Goal: Information Seeking & Learning: Learn about a topic

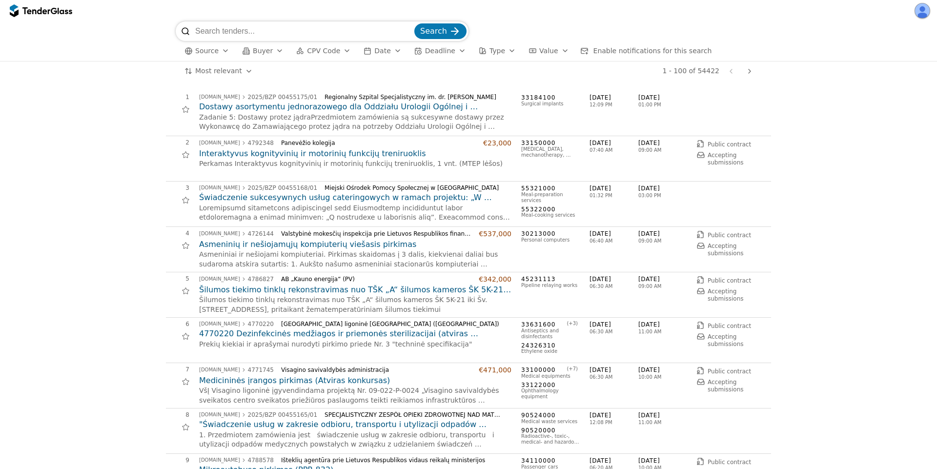
click at [219, 52] on div "button" at bounding box center [225, 50] width 27 height 25
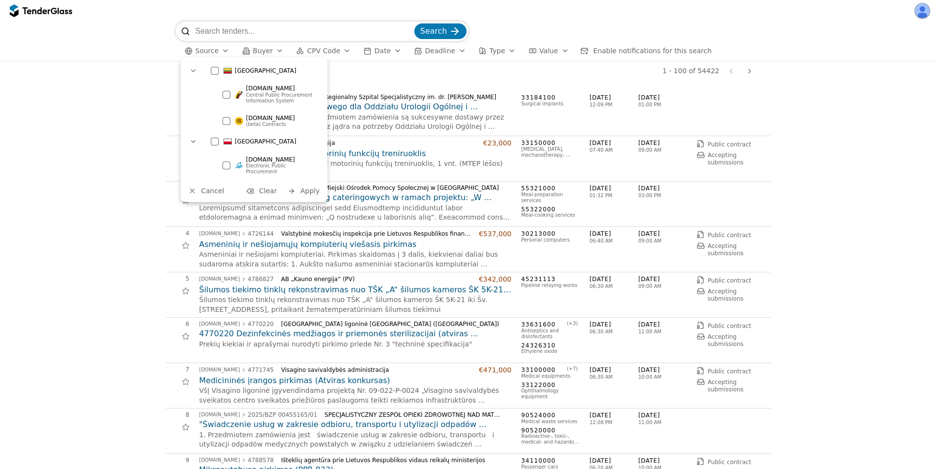
click at [229, 92] on div at bounding box center [227, 95] width 8 height 8
click at [371, 180] on div "2 viesiejipirkimai.lt 4792348 Panevėžio kolegija €23,000 Interaktyvus kognityvi…" at bounding box center [468, 158] width 605 height 45
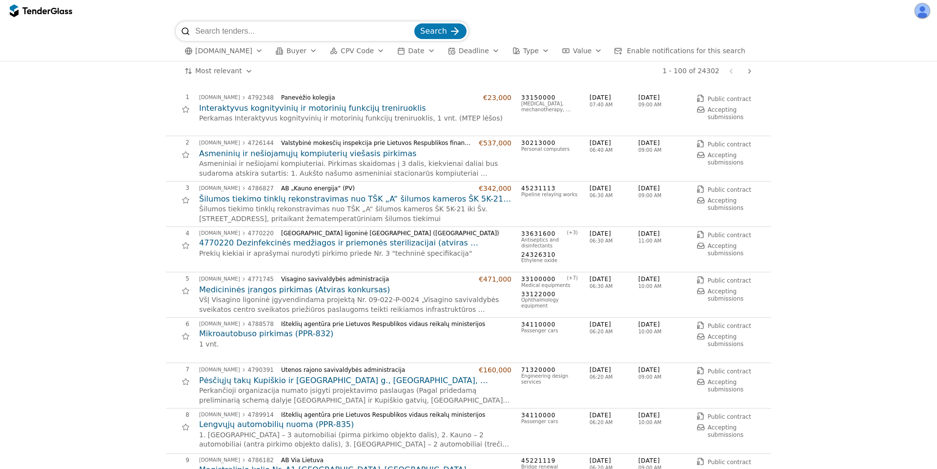
click at [336, 113] on h2 "Interaktyvus kognityvinių ir motorinių funkcijų treniruoklis" at bounding box center [355, 108] width 312 height 11
click at [289, 199] on h2 "Šilumos tiekimo tinklų rekonstravimas nuo TŠK „A“ šilumos kameros ŠK 5K-21 iki …" at bounding box center [355, 199] width 312 height 11
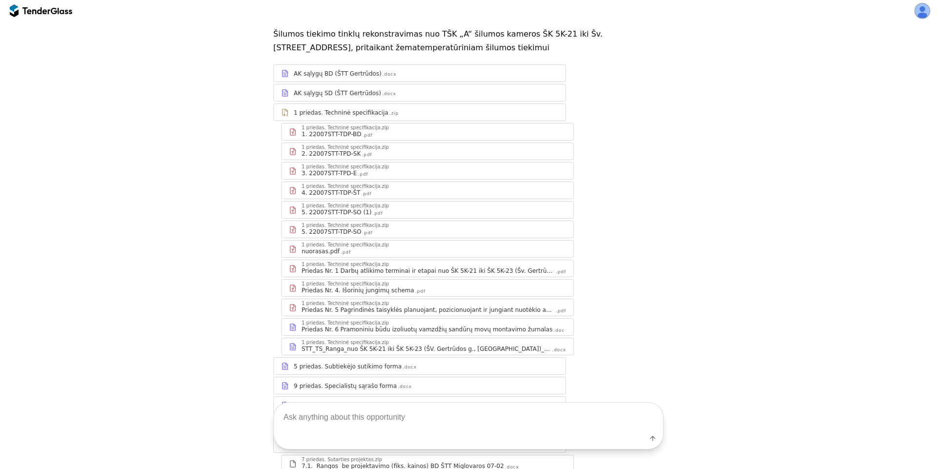
scroll to position [117, 0]
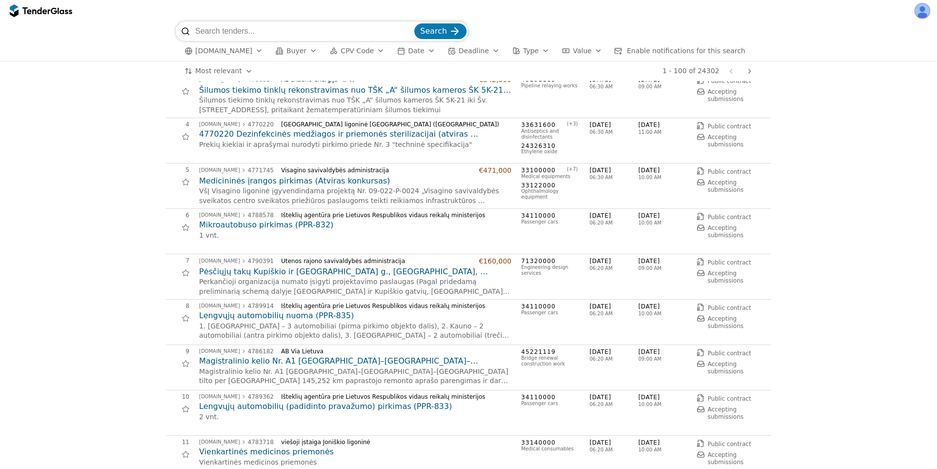
scroll to position [117, 0]
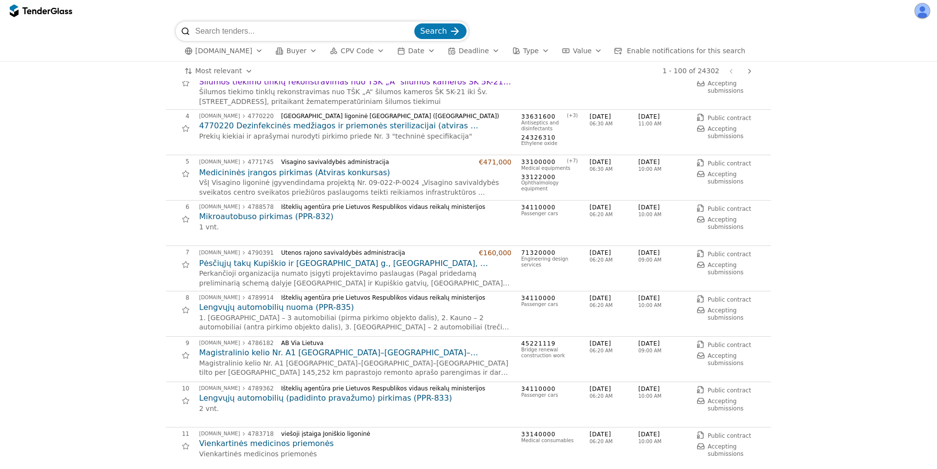
click at [245, 305] on h2 "Lengvųjų automobilių nuoma (PPR-835)" at bounding box center [355, 307] width 312 height 11
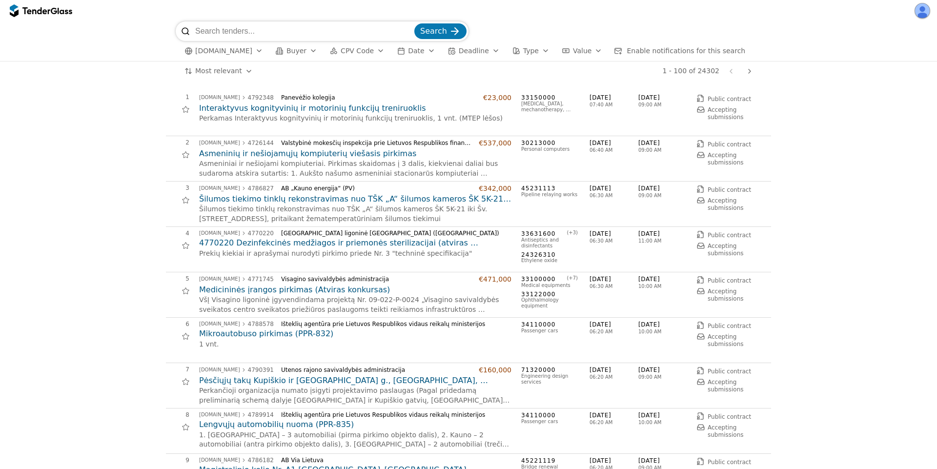
scroll to position [117, 0]
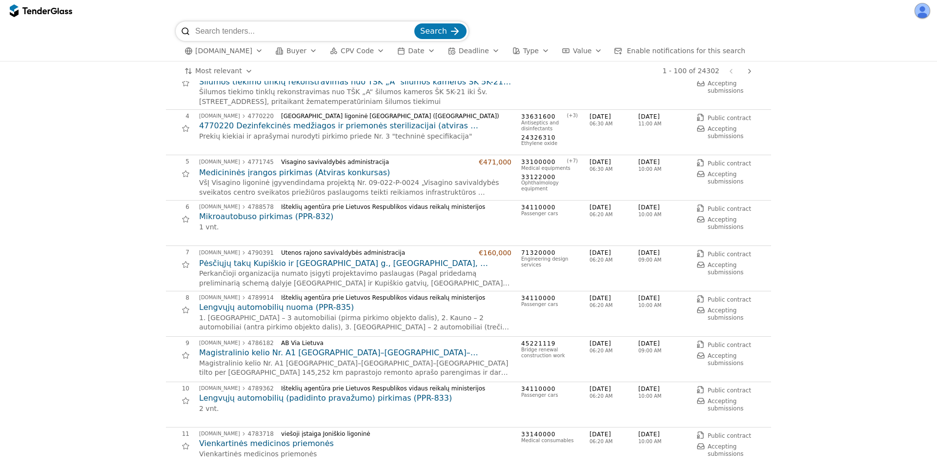
click at [255, 354] on h2 "Magistralinio kelio Nr. A1 Vilnius–Kaunas–Klaipėda tilto per Dubysą 145,252 km …" at bounding box center [355, 352] width 312 height 11
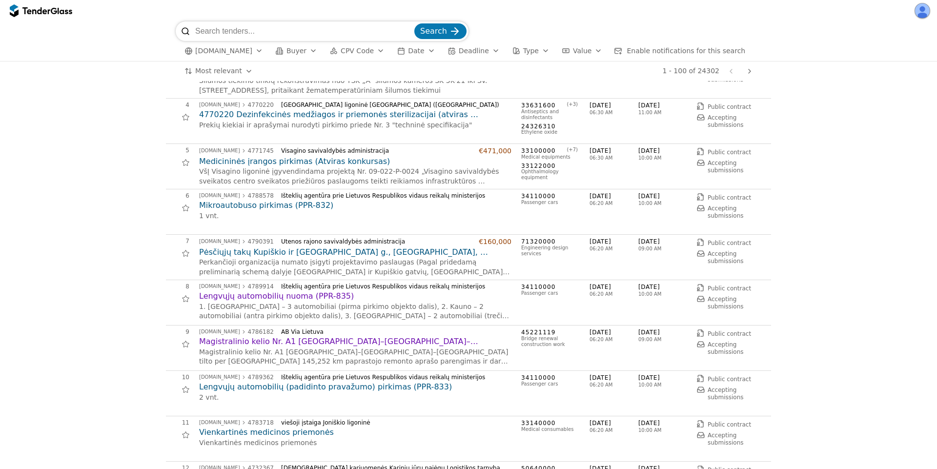
scroll to position [176, 0]
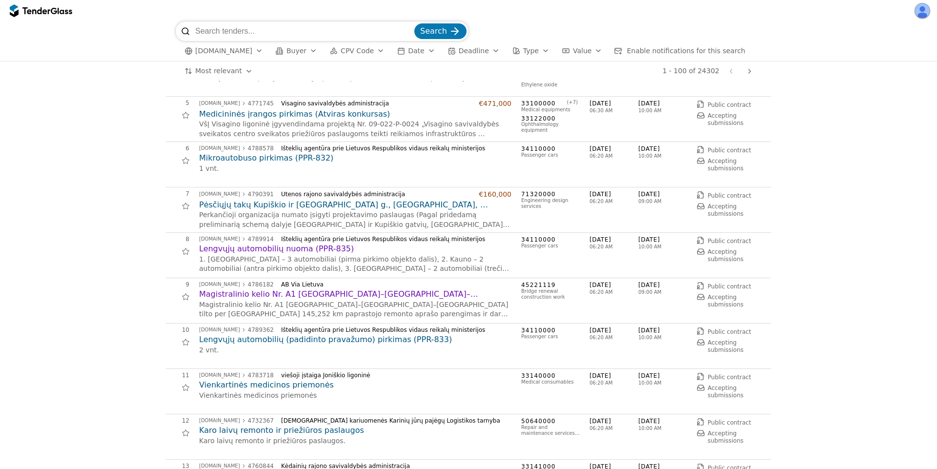
click at [278, 339] on h2 "Lengvųjų automobilių (padidinto pravažumo) pirkimas (PPR-833)" at bounding box center [355, 339] width 312 height 11
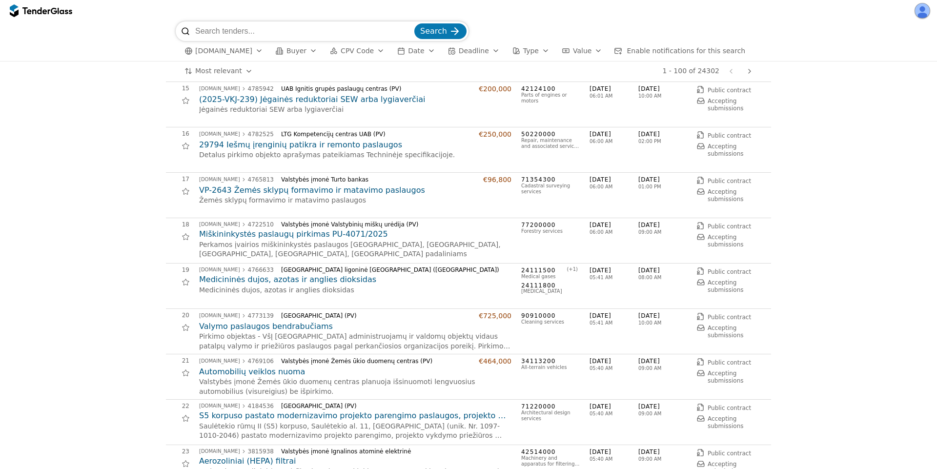
scroll to position [995, 0]
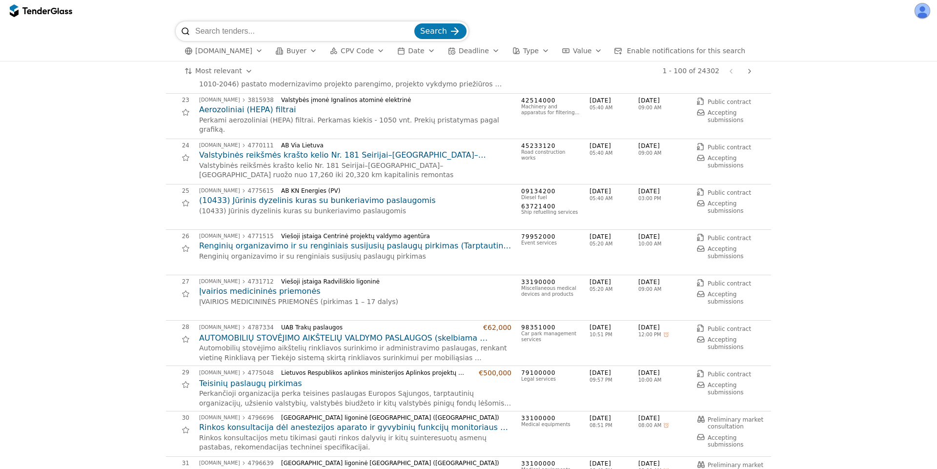
click at [272, 338] on h2 "AUTOMOBILIŲ STOVĖJIMO AIKŠTELIŲ VALDYMO PASLAUGOS (skelbiama apklausa)" at bounding box center [355, 338] width 312 height 11
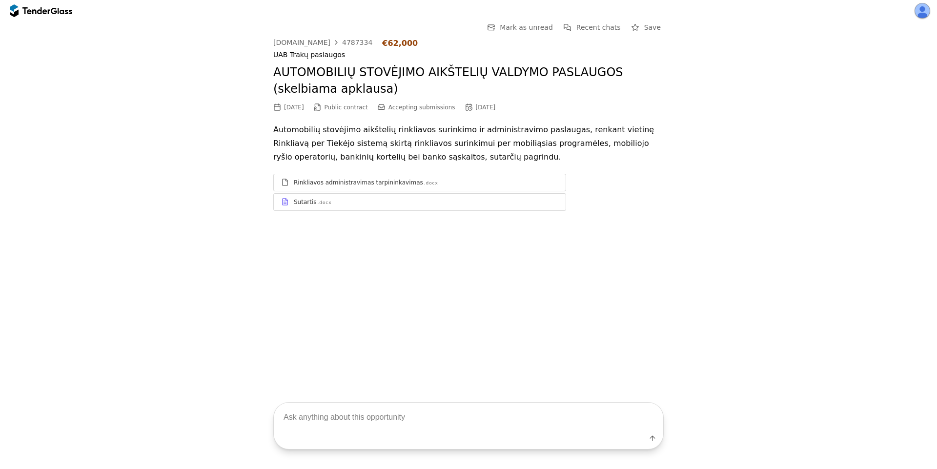
click at [385, 184] on div "Rinkliavos administravimas tarpininkavimas" at bounding box center [358, 183] width 129 height 8
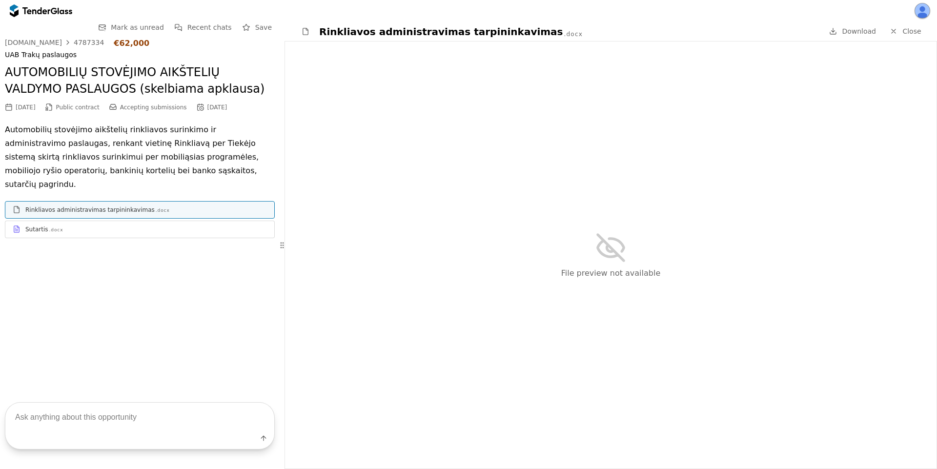
click at [906, 28] on span "Close" at bounding box center [911, 31] width 19 height 8
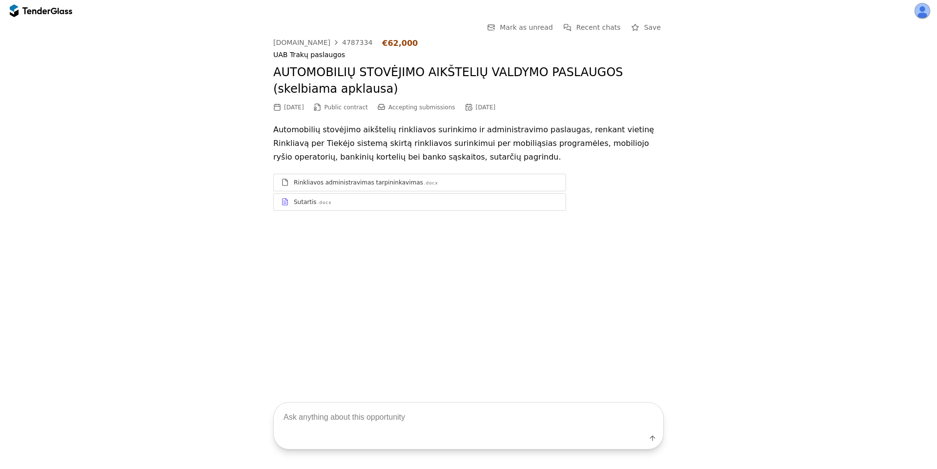
click at [420, 203] on div "Sutartis .docx" at bounding box center [426, 202] width 264 height 8
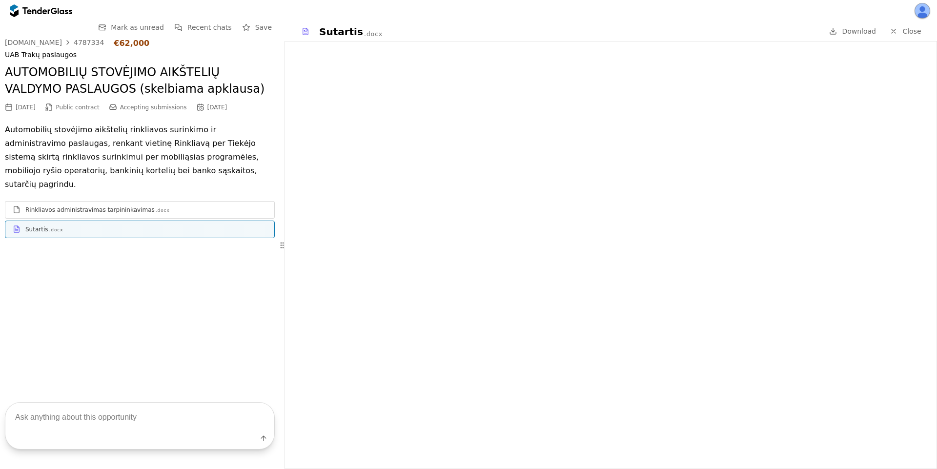
click at [897, 32] on div at bounding box center [893, 31] width 25 height 25
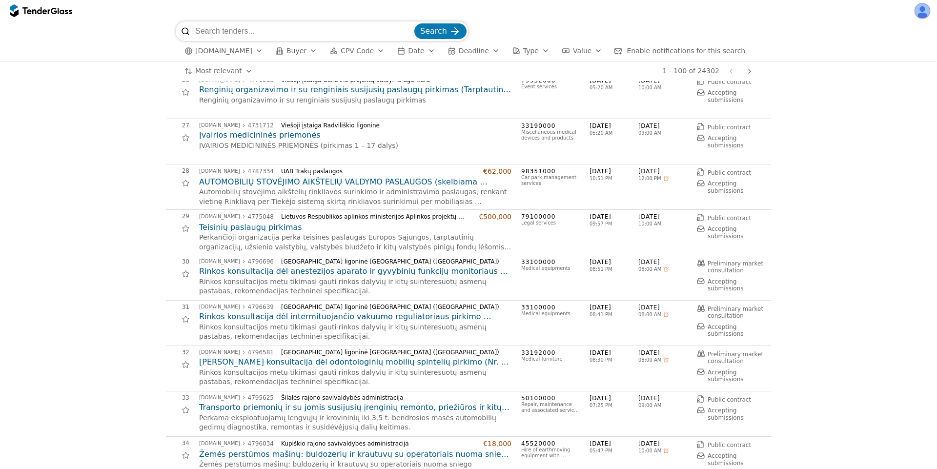
scroll to position [1230, 0]
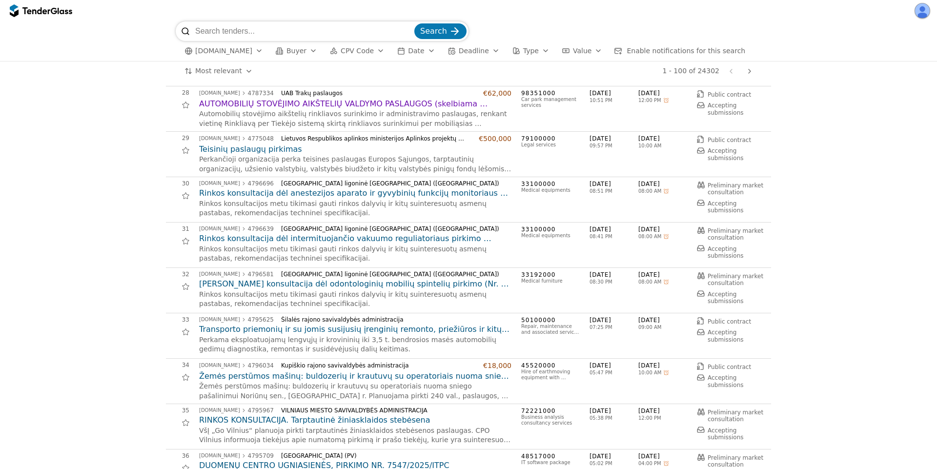
click at [255, 288] on h2 "Rinkos konsultacija dėl odontologinių mobilių spintelių pirkimo (Nr. 4796581)" at bounding box center [355, 284] width 312 height 11
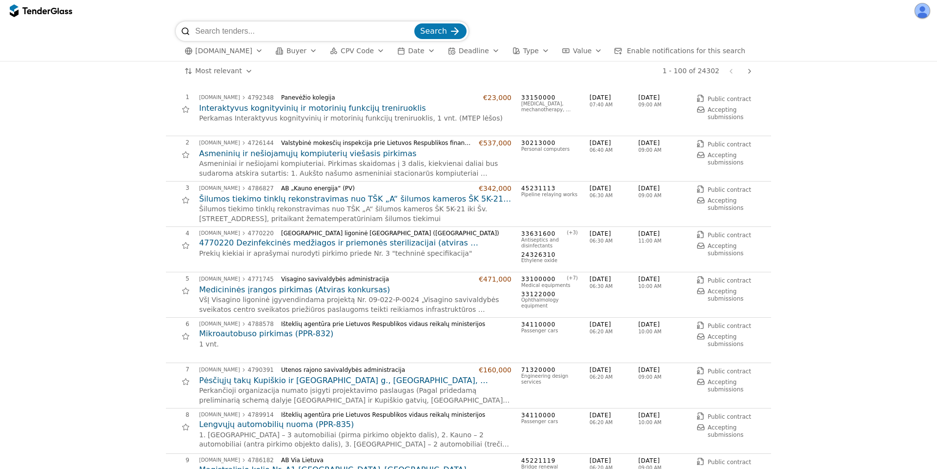
scroll to position [1523, 0]
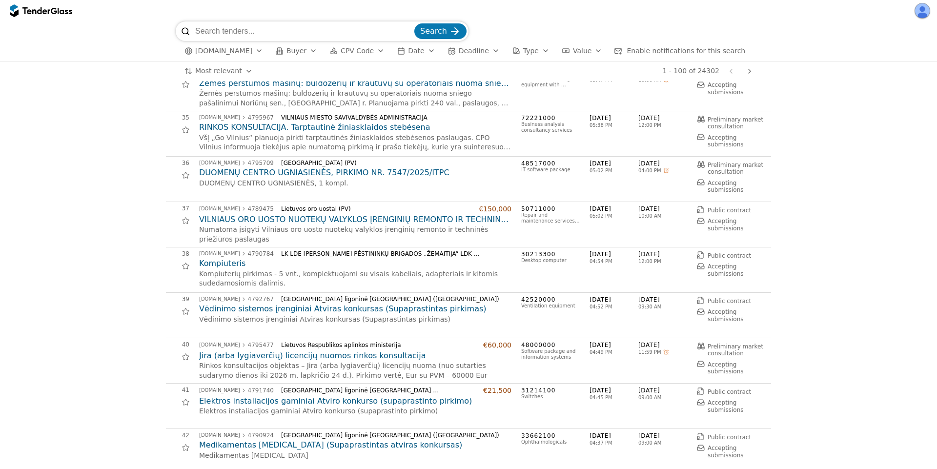
click at [293, 304] on h2 "Vėdinimo sistemos įrenginiai Atviras konkursas (Supaprastintas pirkimas)" at bounding box center [355, 309] width 312 height 11
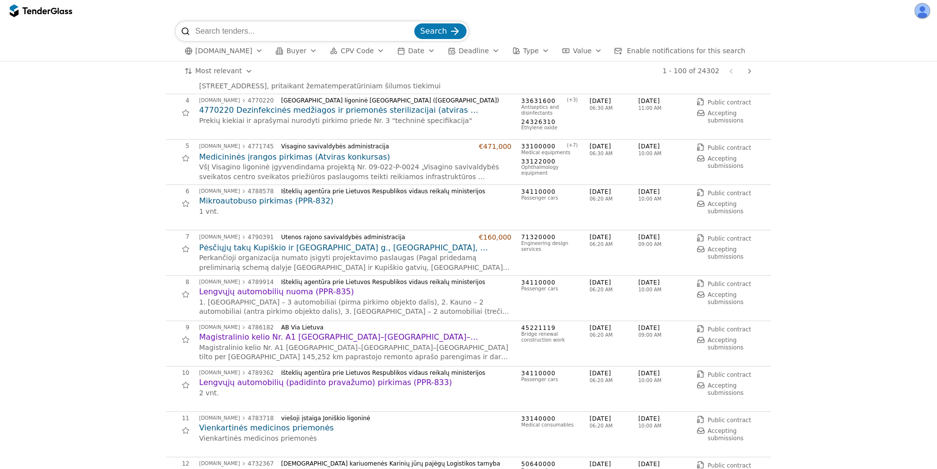
scroll to position [234, 0]
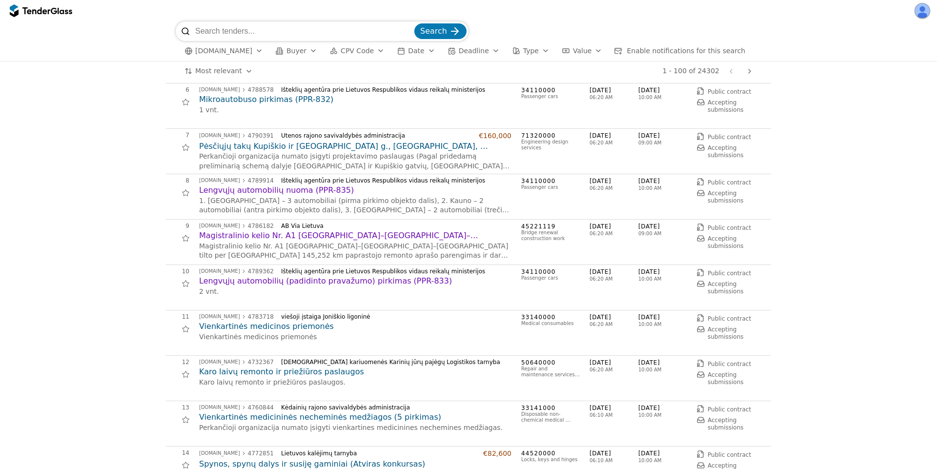
click at [276, 326] on h2 "Vienkartinės medicinos priemonės" at bounding box center [355, 326] width 312 height 11
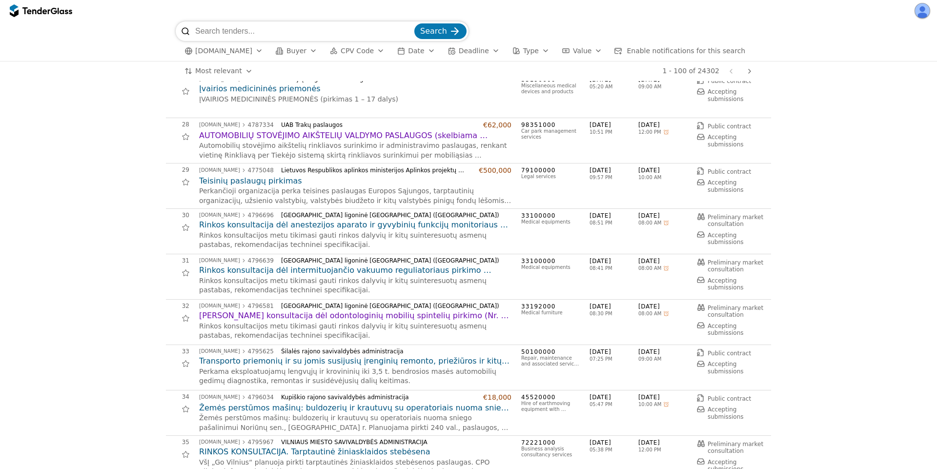
scroll to position [1171, 0]
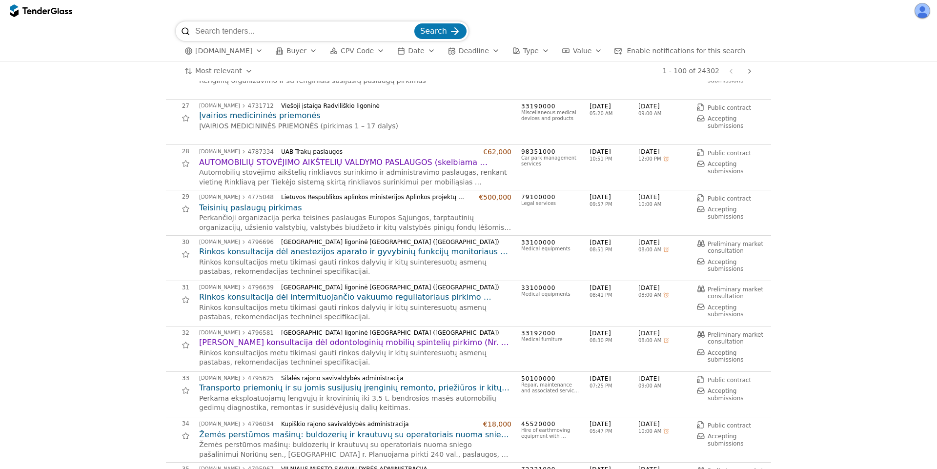
click at [308, 166] on h2 "AUTOMOBILIŲ STOVĖJIMO AIKŠTELIŲ VALDYMO PASLAUGOS (skelbiama apklausa)" at bounding box center [355, 162] width 312 height 11
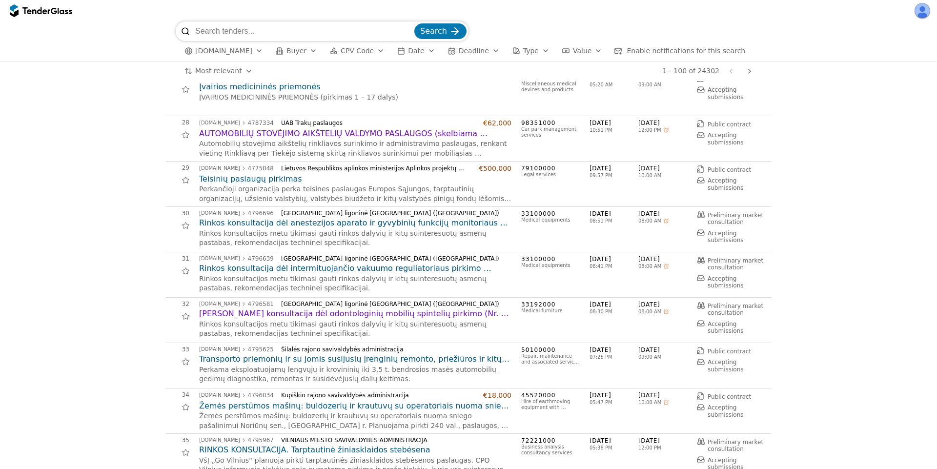
scroll to position [1171, 0]
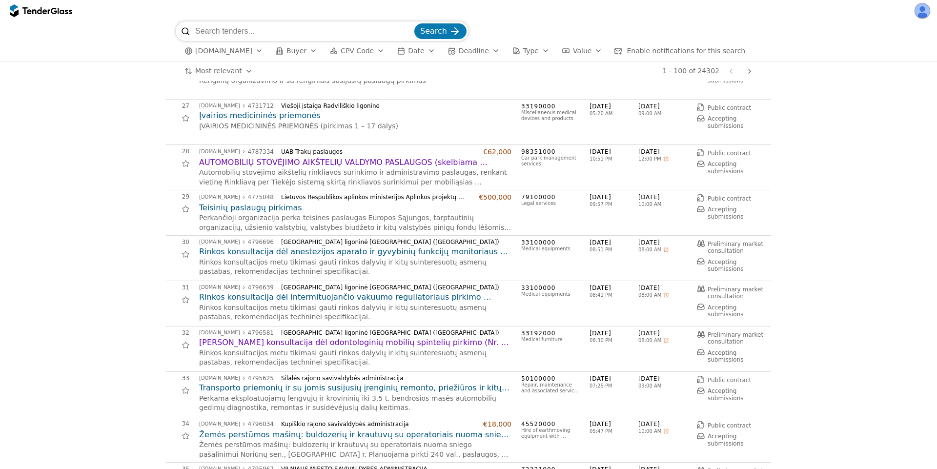
click at [328, 343] on h2 "Rinkos konsultacija dėl odontologinių mobilių spintelių pirkimo (Nr. 4796581)" at bounding box center [355, 342] width 312 height 11
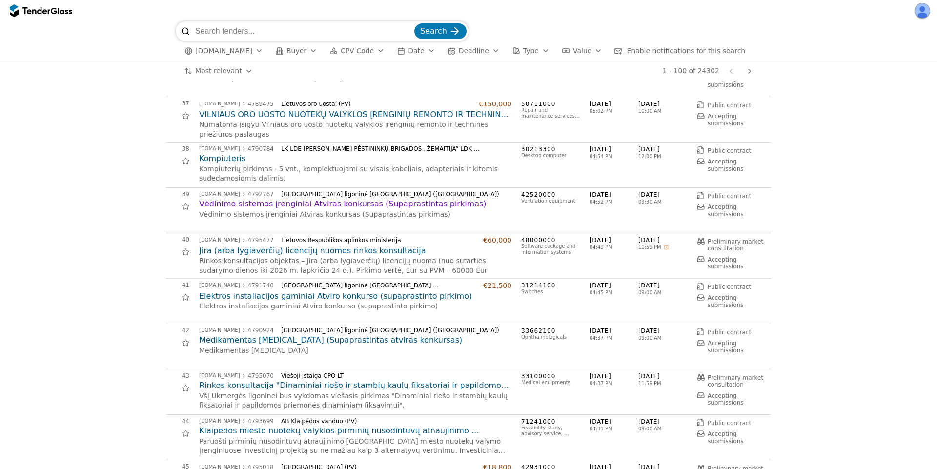
scroll to position [1757, 0]
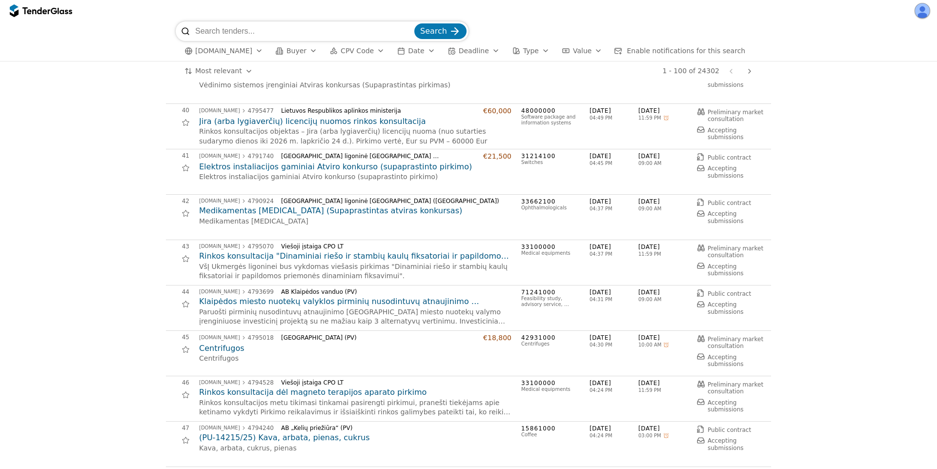
click at [245, 29] on input "search" at bounding box center [303, 31] width 217 height 20
paste input "3804609"
type input "3804609"
click at [414, 23] on button "Search" at bounding box center [440, 31] width 52 height 16
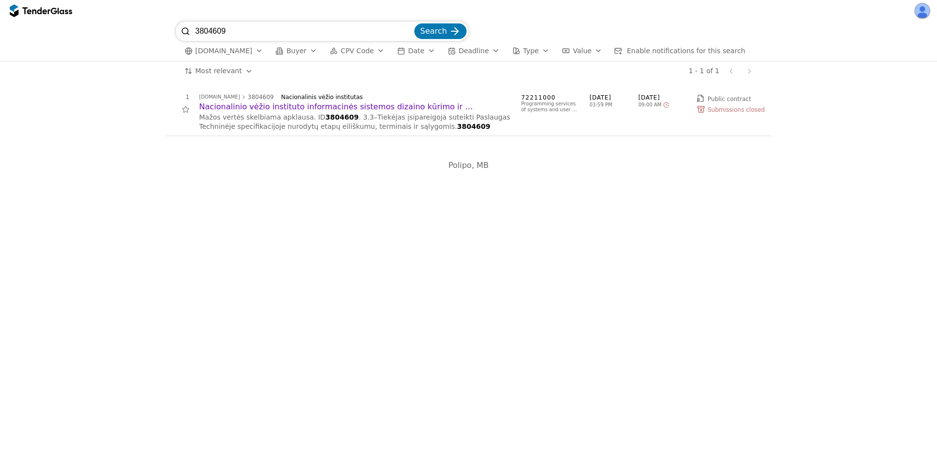
click at [247, 107] on h2 "Nacionalinio vėžio instituto informacinės sistemos dizaino kūrimo ir programavi…" at bounding box center [355, 107] width 312 height 11
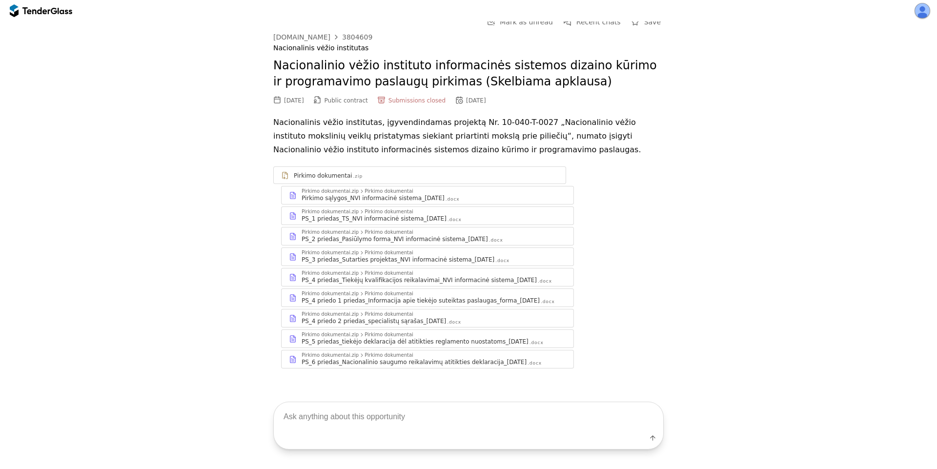
scroll to position [7, 0]
type textarea "."
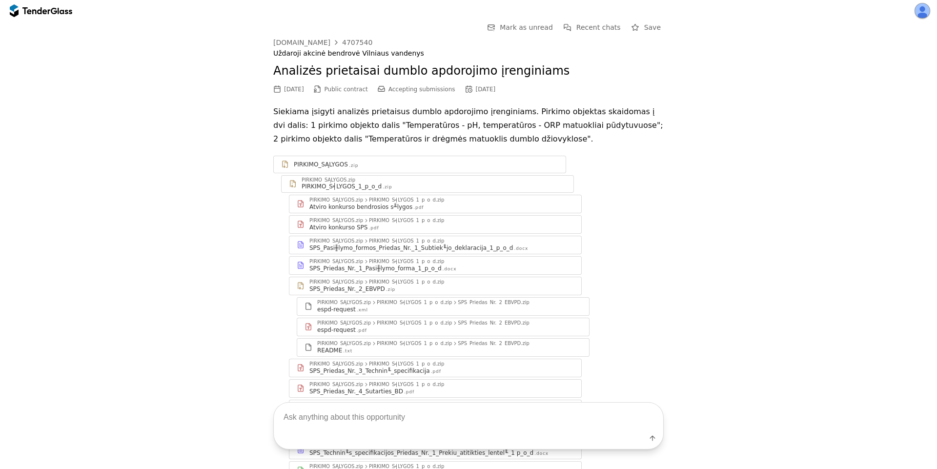
scroll to position [234, 0]
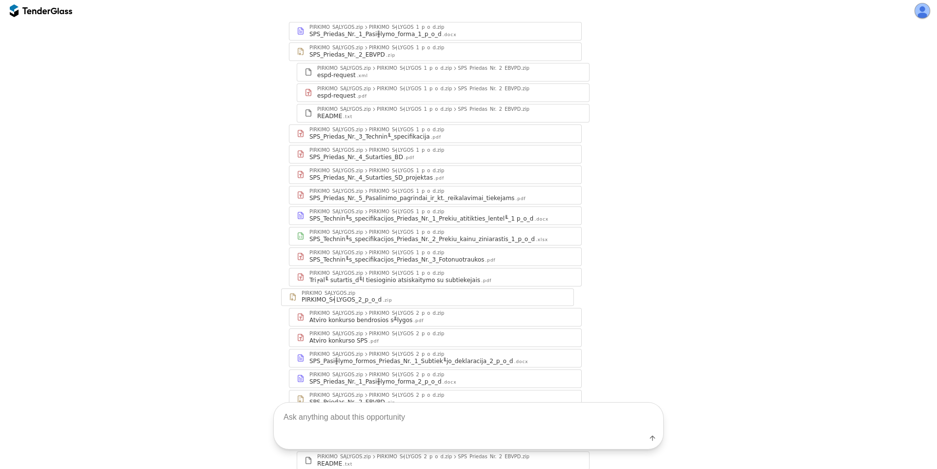
click at [442, 321] on div "Atviro konkurso bendrosios s╨lygos .pdf" at bounding box center [441, 320] width 264 height 8
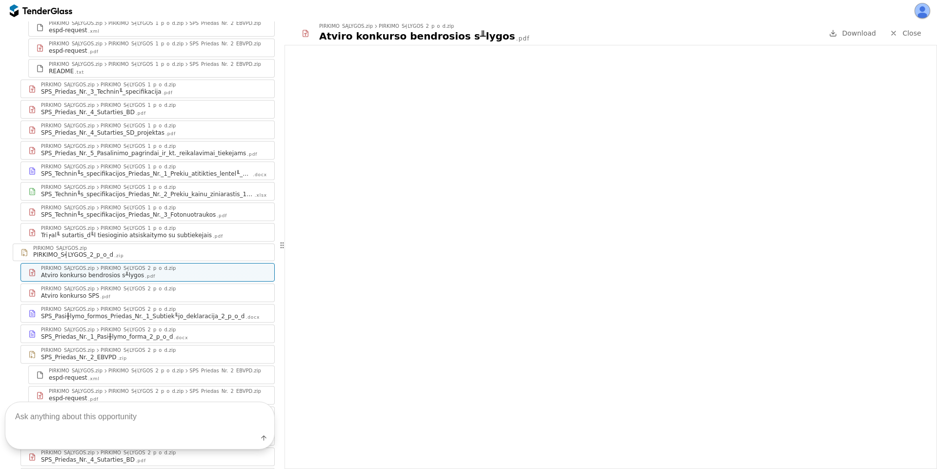
scroll to position [424, 0]
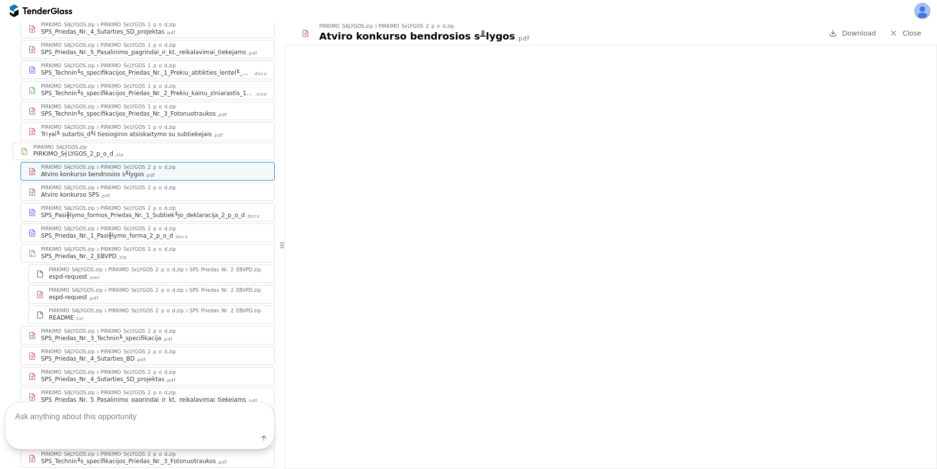
click at [165, 349] on div "PIRKIMO_S╡LYGOS_2_p_o_d.zip" at bounding box center [138, 351] width 75 height 5
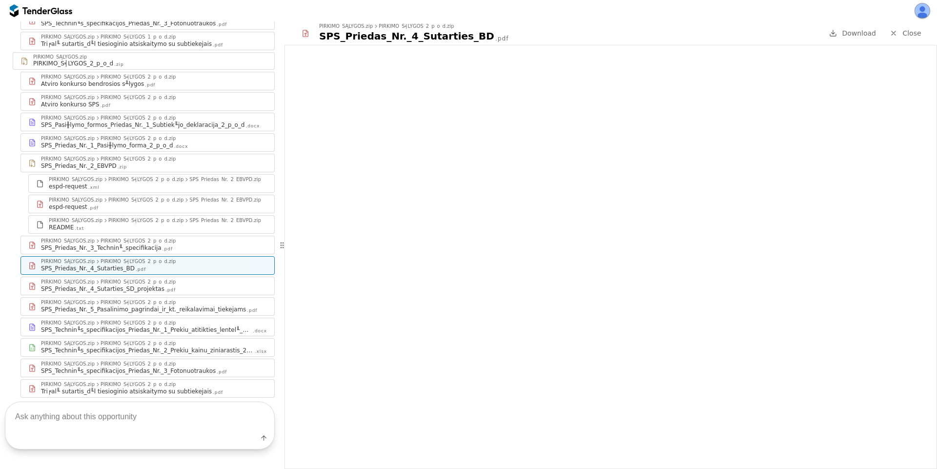
scroll to position [514, 0]
click at [156, 318] on div "PIRKIMO_SĄLYGOS.zip PIRKIMO_S╡LYGOS_2_p_o_d.zip SPS_Technin╙s_specifikacijos_Pr…" at bounding box center [147, 327] width 253 height 18
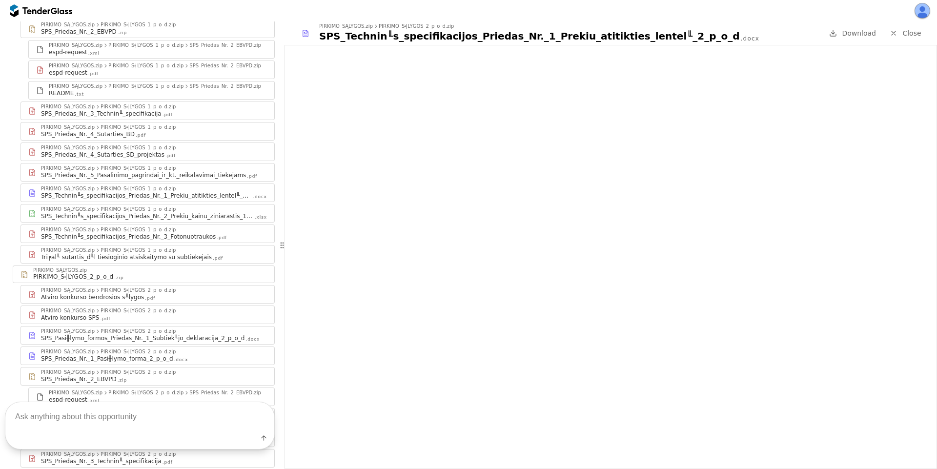
scroll to position [280, 0]
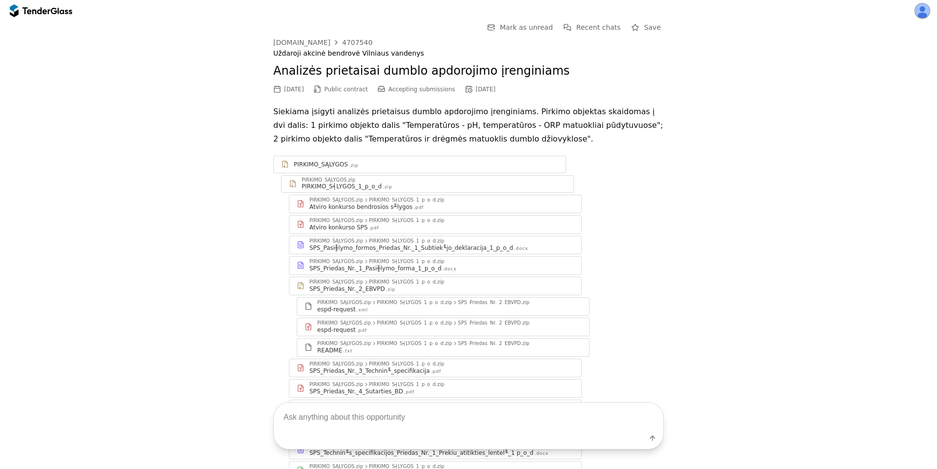
click at [197, 150] on div "Go Back Mark as unread Recent chats Save [DOMAIN_NAME] 4707540 Uždaroji akcinė …" at bounding box center [468, 452] width 927 height 862
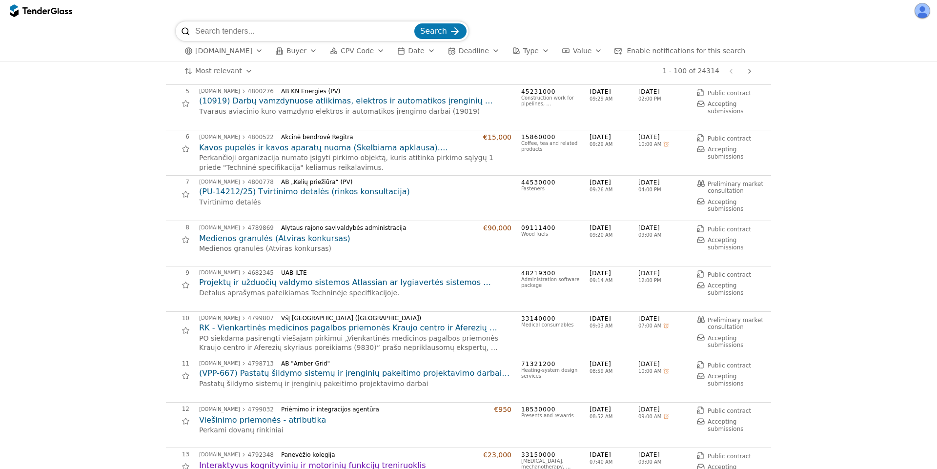
scroll to position [293, 0]
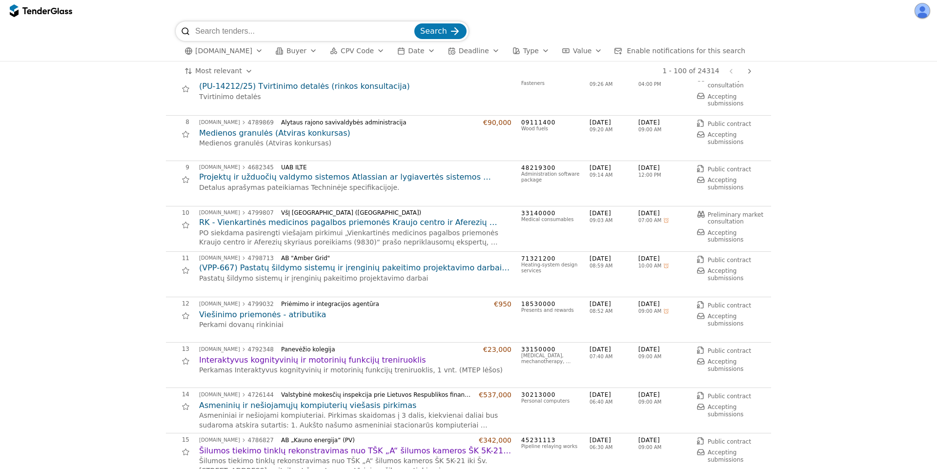
click at [282, 316] on h2 "Viešinimo priemonės - atributika" at bounding box center [355, 314] width 312 height 11
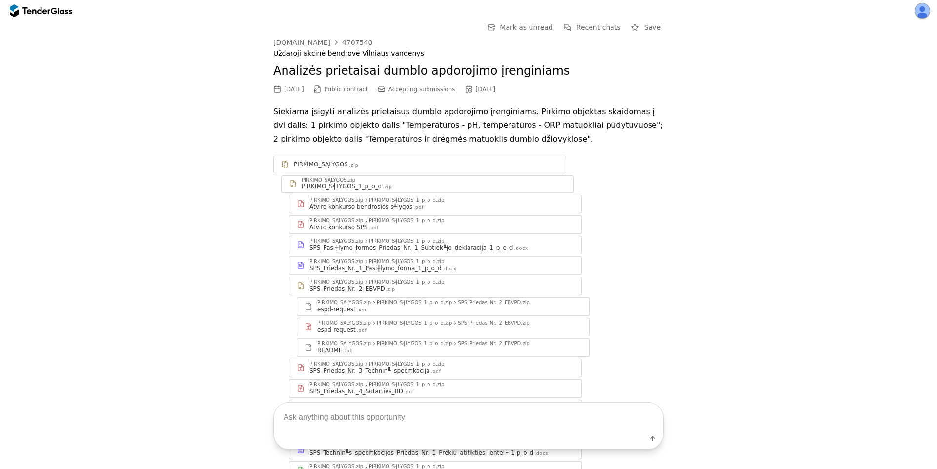
click at [198, 172] on div "Go Back Mark as unread Recent chats Save viesiejipirkimai.lt 4707540 Uždaroji a…" at bounding box center [468, 452] width 927 height 862
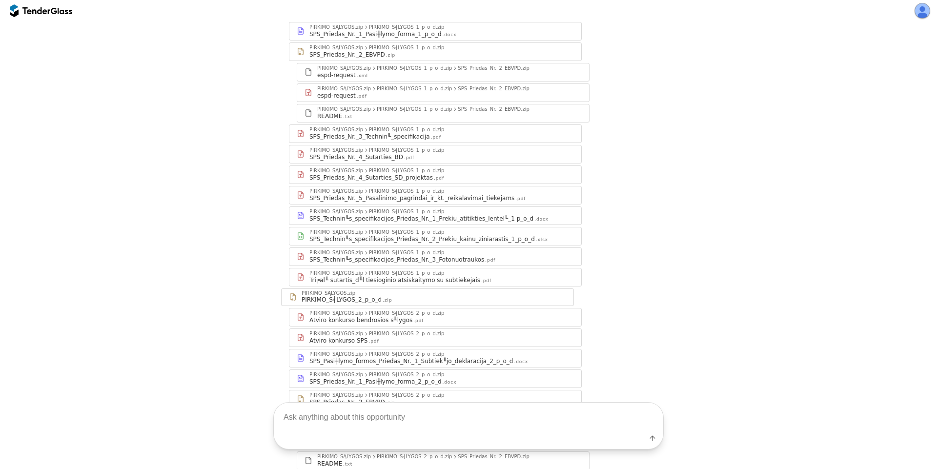
click at [451, 262] on div "SPS_Technin╙s_specifikacijos_Priedas_Nr._3_Fotonuotraukos" at bounding box center [396, 260] width 175 height 8
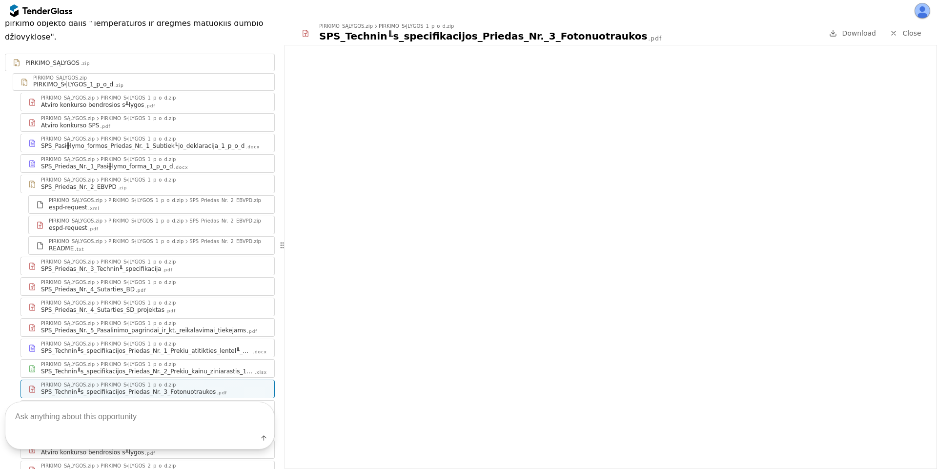
scroll to position [72, 0]
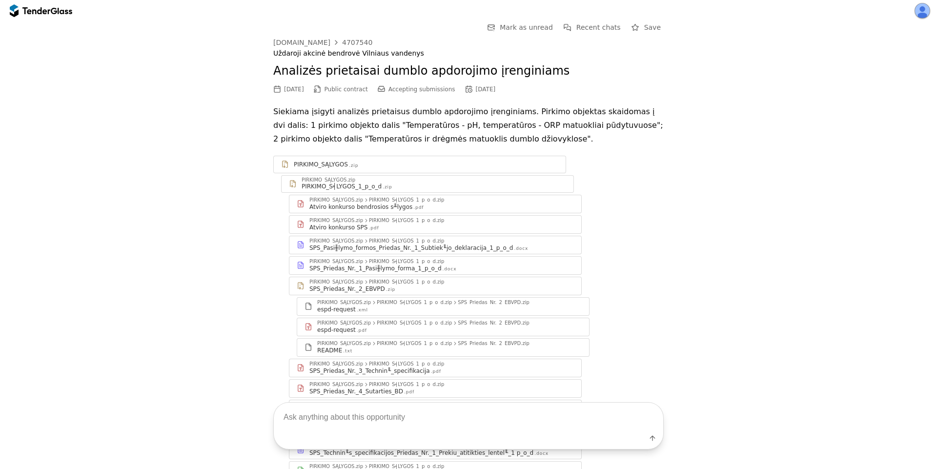
click at [185, 154] on div "Go Back Mark as unread Recent chats Save viesiejipirkimai.lt 4707540 Uždaroji a…" at bounding box center [468, 452] width 927 height 862
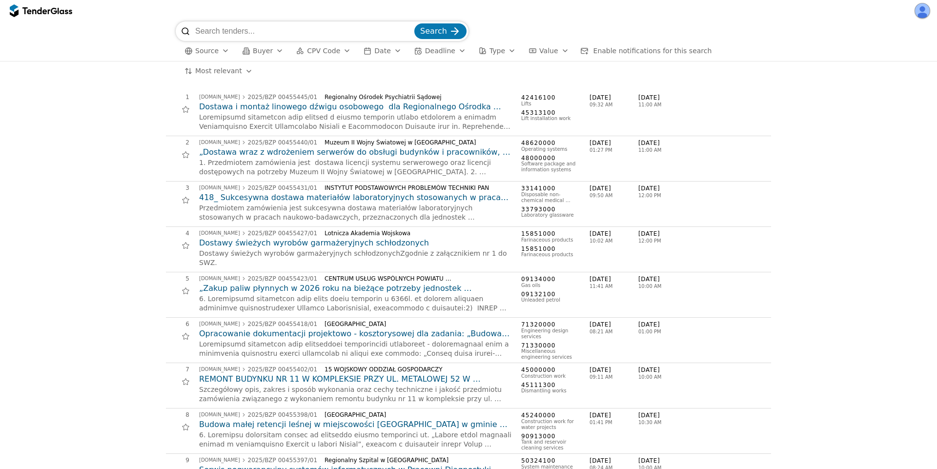
click at [307, 33] on input "search" at bounding box center [303, 31] width 217 height 20
click at [214, 49] on span "Source" at bounding box center [206, 51] width 23 height 8
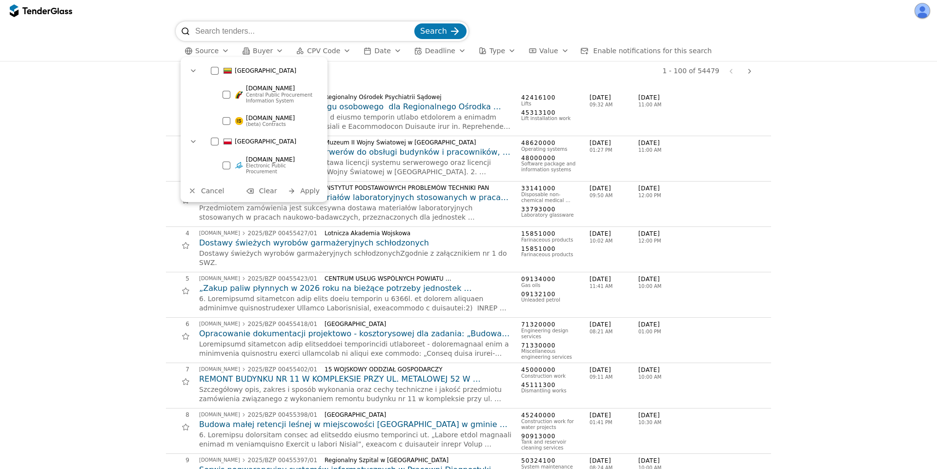
click at [225, 91] on div at bounding box center [227, 95] width 8 height 8
click at [312, 187] on span "Apply" at bounding box center [310, 191] width 20 height 8
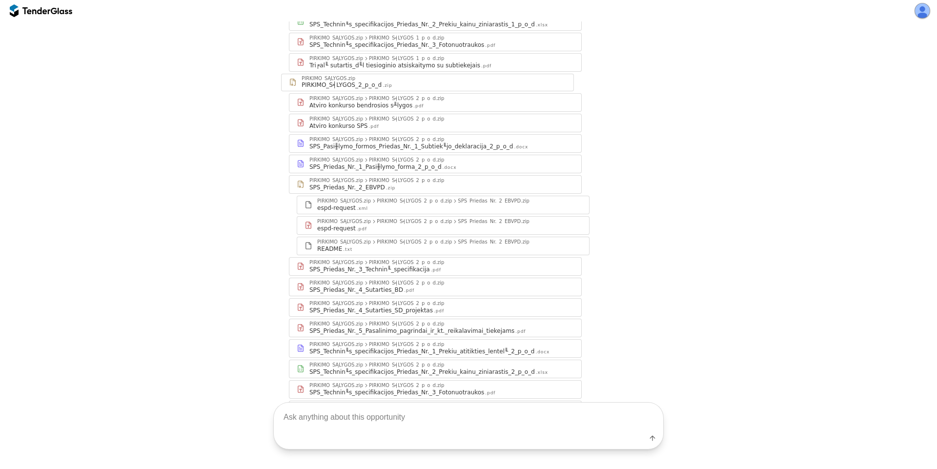
scroll to position [501, 0]
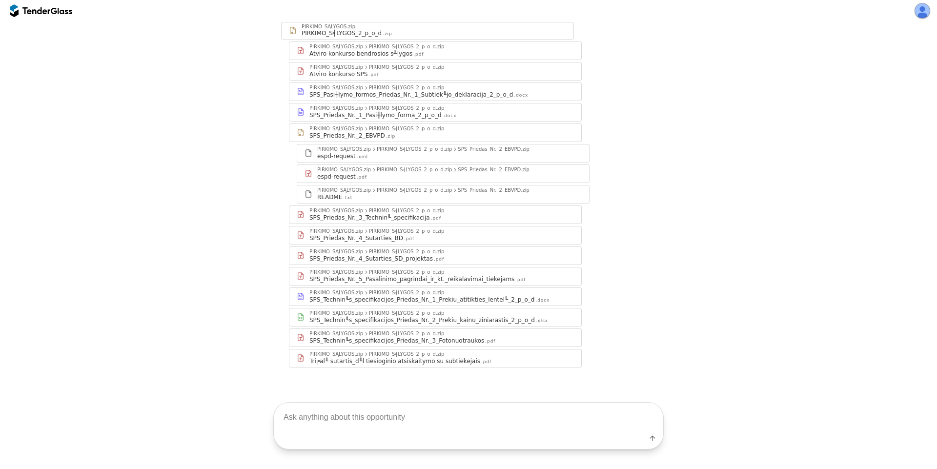
click at [441, 273] on div "PIRKIMO_SĄLYGOS.zip PIRKIMO_S╡LYGOS_2_p_o_d.zip" at bounding box center [441, 272] width 264 height 6
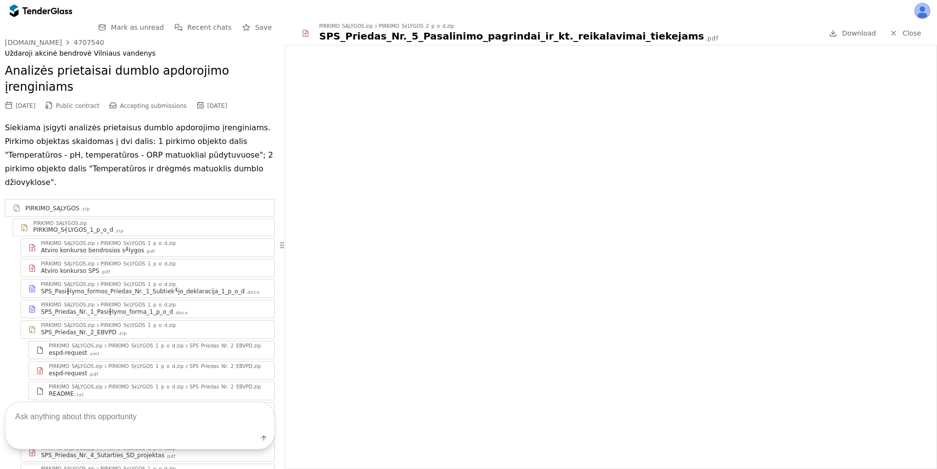
click at [48, 11] on div at bounding box center [35, 10] width 27 height 6
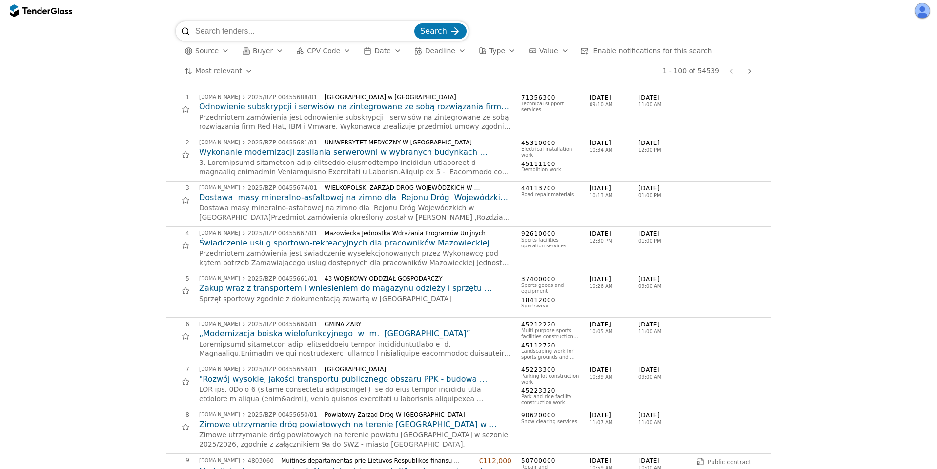
click at [252, 36] on input "search" at bounding box center [303, 31] width 217 height 20
type input "vmware"
click at [414, 23] on button "Search" at bounding box center [440, 31] width 52 height 16
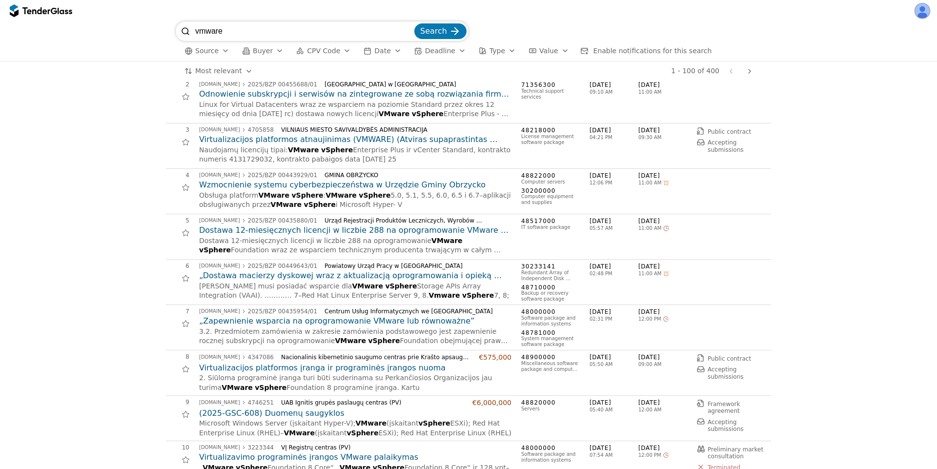
scroll to position [59, 0]
click at [325, 194] on span "VMware" at bounding box center [340, 195] width 31 height 8
drag, startPoint x: 322, startPoint y: 194, endPoint x: 344, endPoint y: 194, distance: 22.0
click at [344, 194] on div "Obsługa platform VMware vSphere : VMware vSphere 5.0, 5.1, 5.5, 6.0, 6.5 i 6.7 …" at bounding box center [355, 199] width 312 height 19
copy div "VMware vSphere"
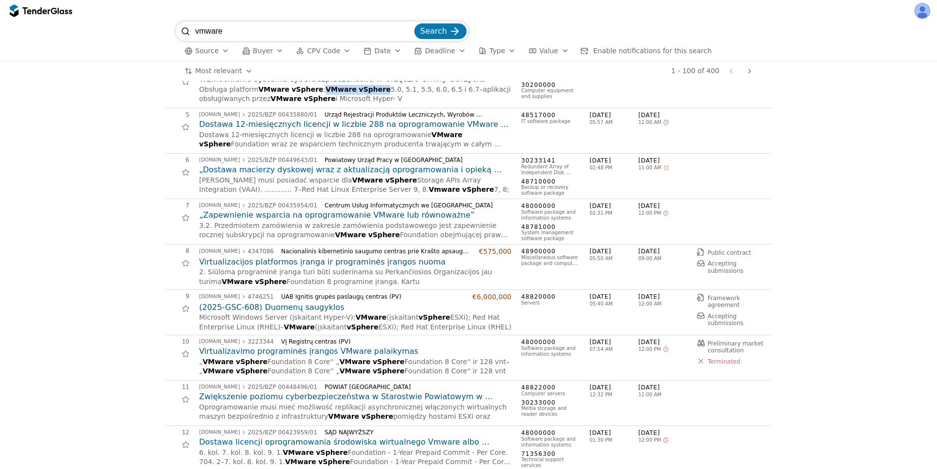
scroll to position [0, 0]
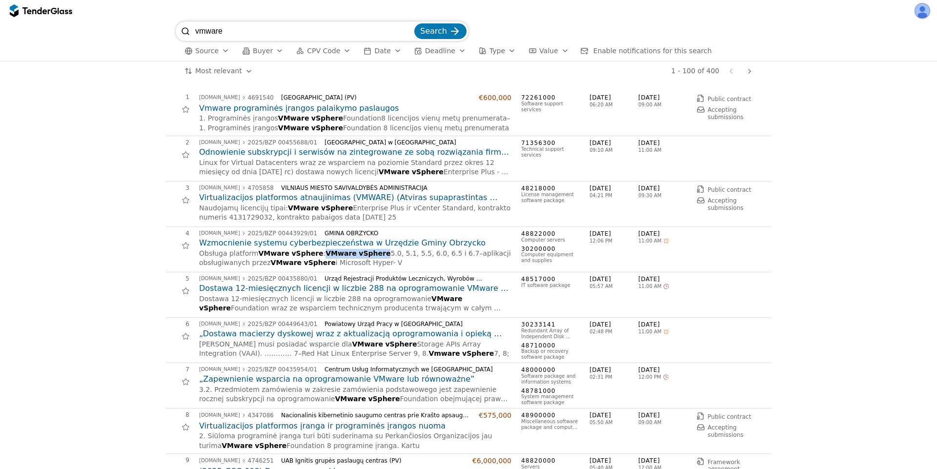
drag, startPoint x: 95, startPoint y: 71, endPoint x: 122, endPoint y: 5, distance: 71.1
click at [97, 66] on div "Most relevant Save this search 1 - 100 of 400 Previous page Next page" at bounding box center [468, 71] width 927 height 20
click at [309, 150] on h2 "Odnowienie subskrypcji i serwisów na zintegrowane ze sobą rozwiązania firm Red …" at bounding box center [355, 152] width 312 height 11
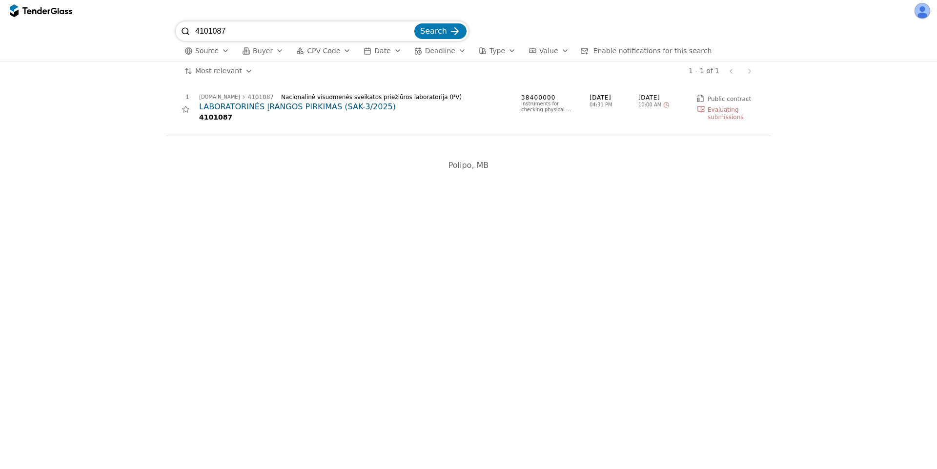
click at [309, 105] on h2 "LABORATORINĖS ĮRANGOS PIRKIMAS (SAK-3/2025)" at bounding box center [355, 107] width 312 height 11
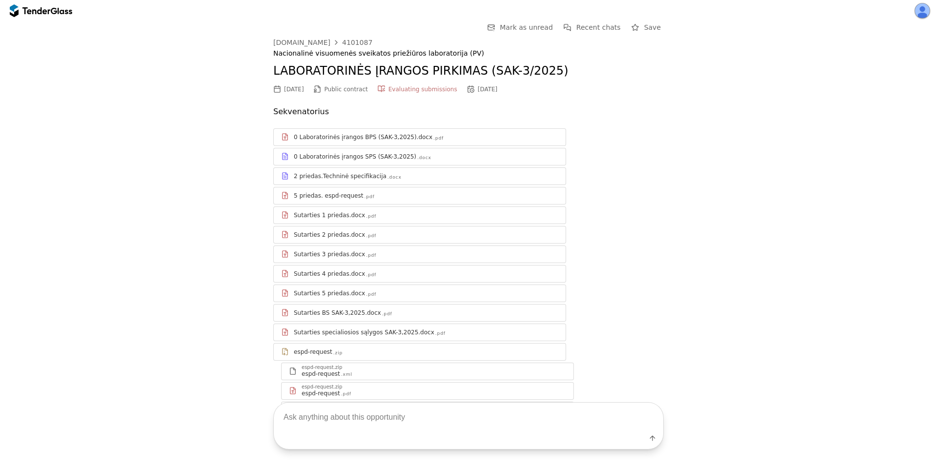
click at [344, 43] on div "4101087" at bounding box center [357, 42] width 30 height 7
